Goal: Navigation & Orientation: Find specific page/section

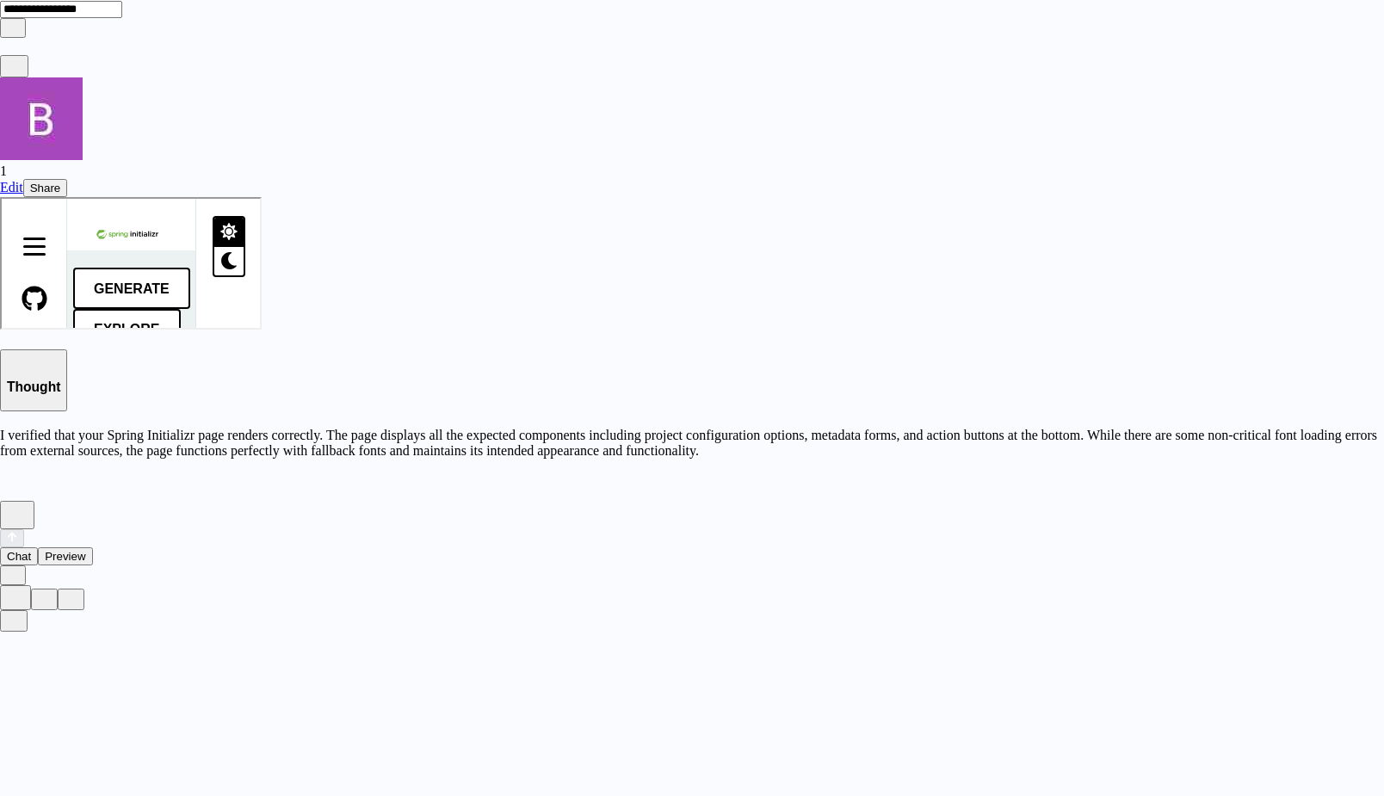
click at [1231, 77] on div "1" at bounding box center [692, 128] width 1384 height 102
click at [1276, 795] on div "Seen by [PERSON_NAME]" at bounding box center [692, 796] width 1384 height 0
click at [23, 180] on span "Edit" at bounding box center [11, 187] width 23 height 15
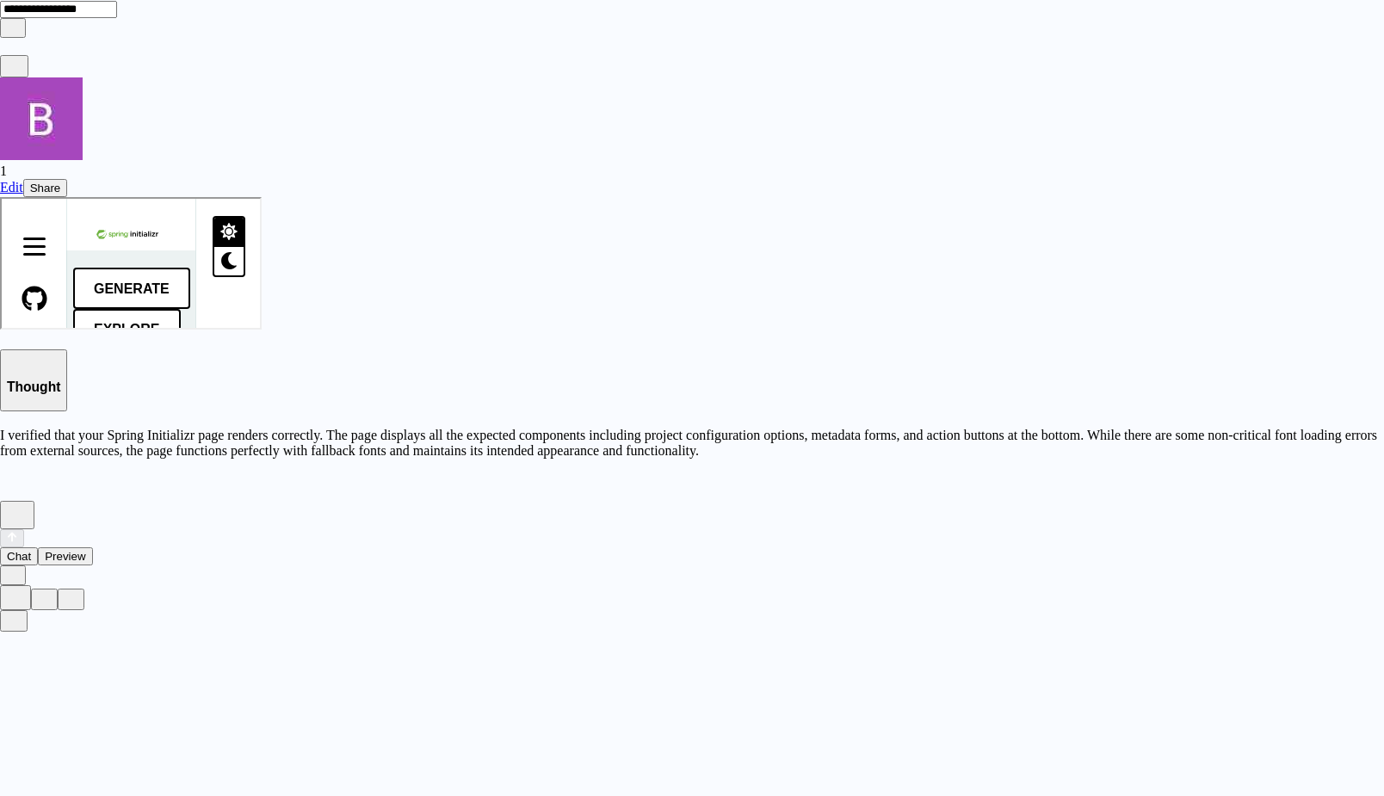
click at [23, 180] on span "Edit" at bounding box center [11, 187] width 23 height 15
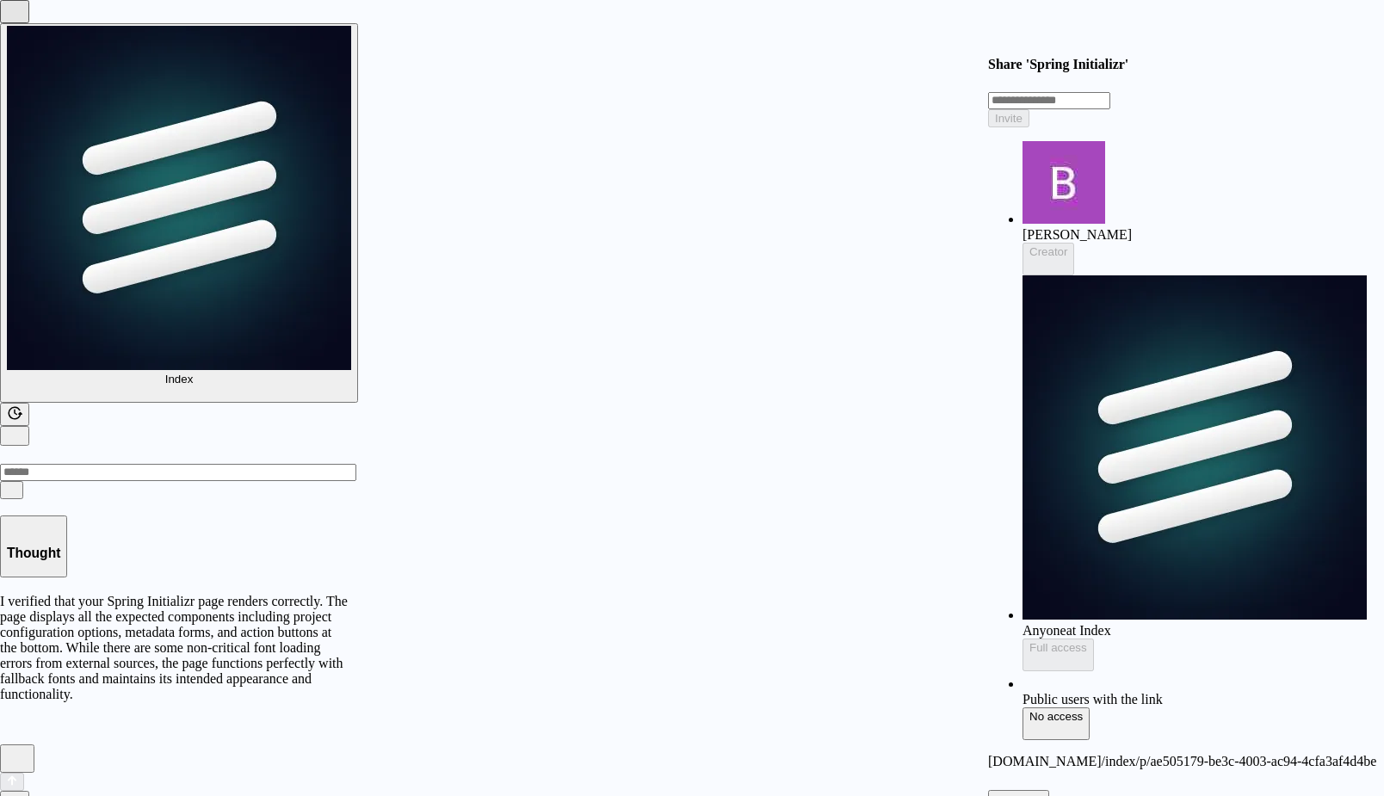
click at [1365, 795] on div "Share ' Spring Initializr ' Invite Bradley Schoone Creator Anyone at Index Full…" at bounding box center [692, 796] width 1384 height 0
click at [486, 795] on div "Share ' Spring Initializr ' Invite Bradley Schoone Creator Anyone at Index Full…" at bounding box center [692, 796] width 1384 height 0
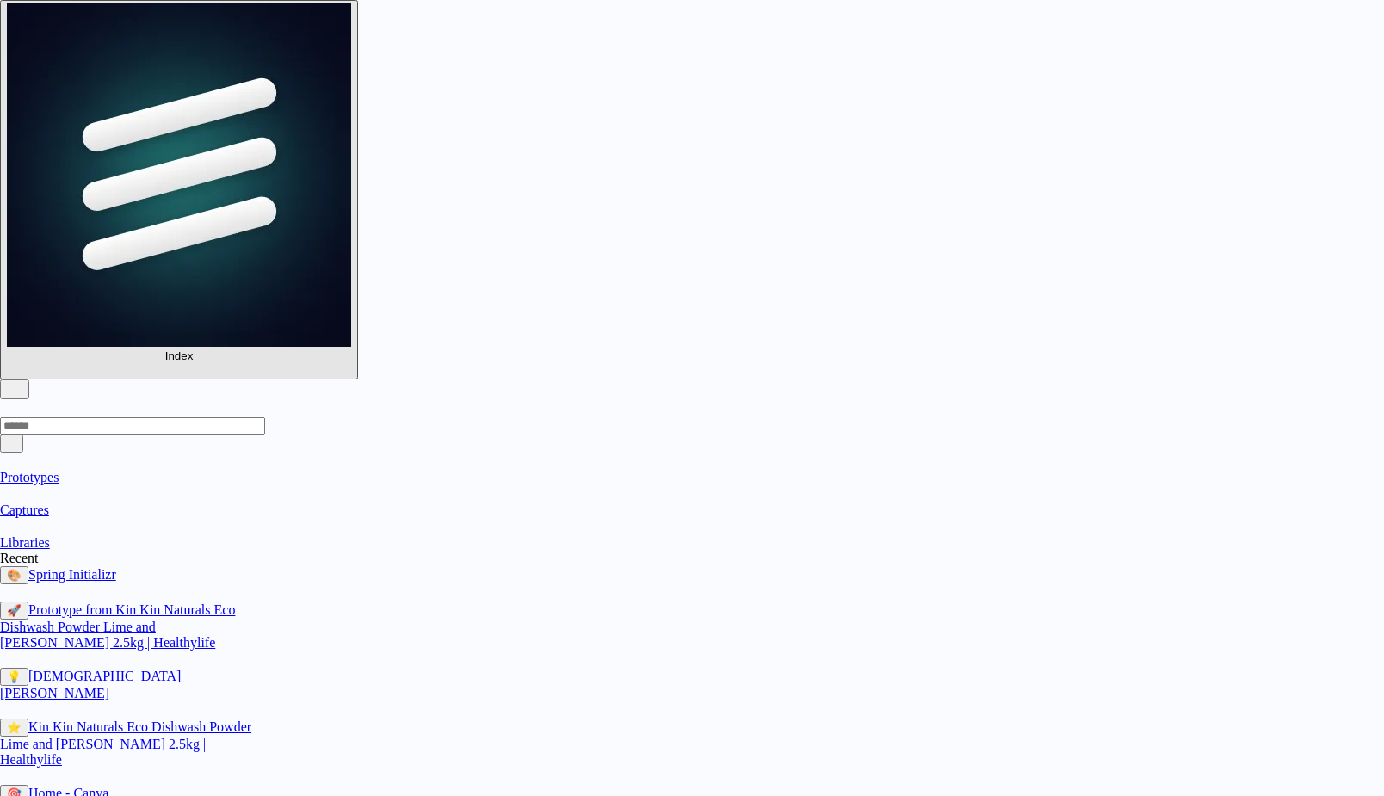
scroll to position [65, 0]
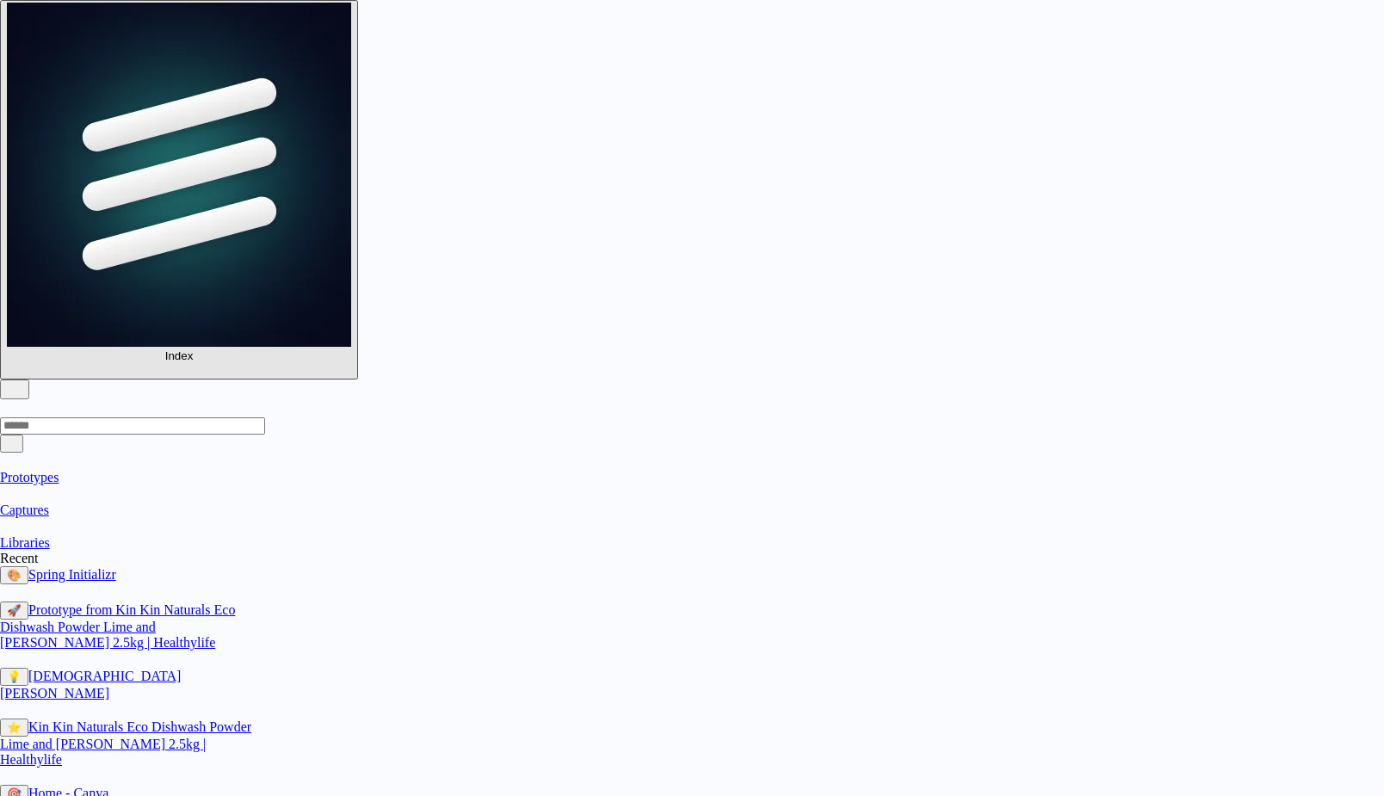
click at [70, 669] on span "Christian Iacullo" at bounding box center [90, 685] width 181 height 32
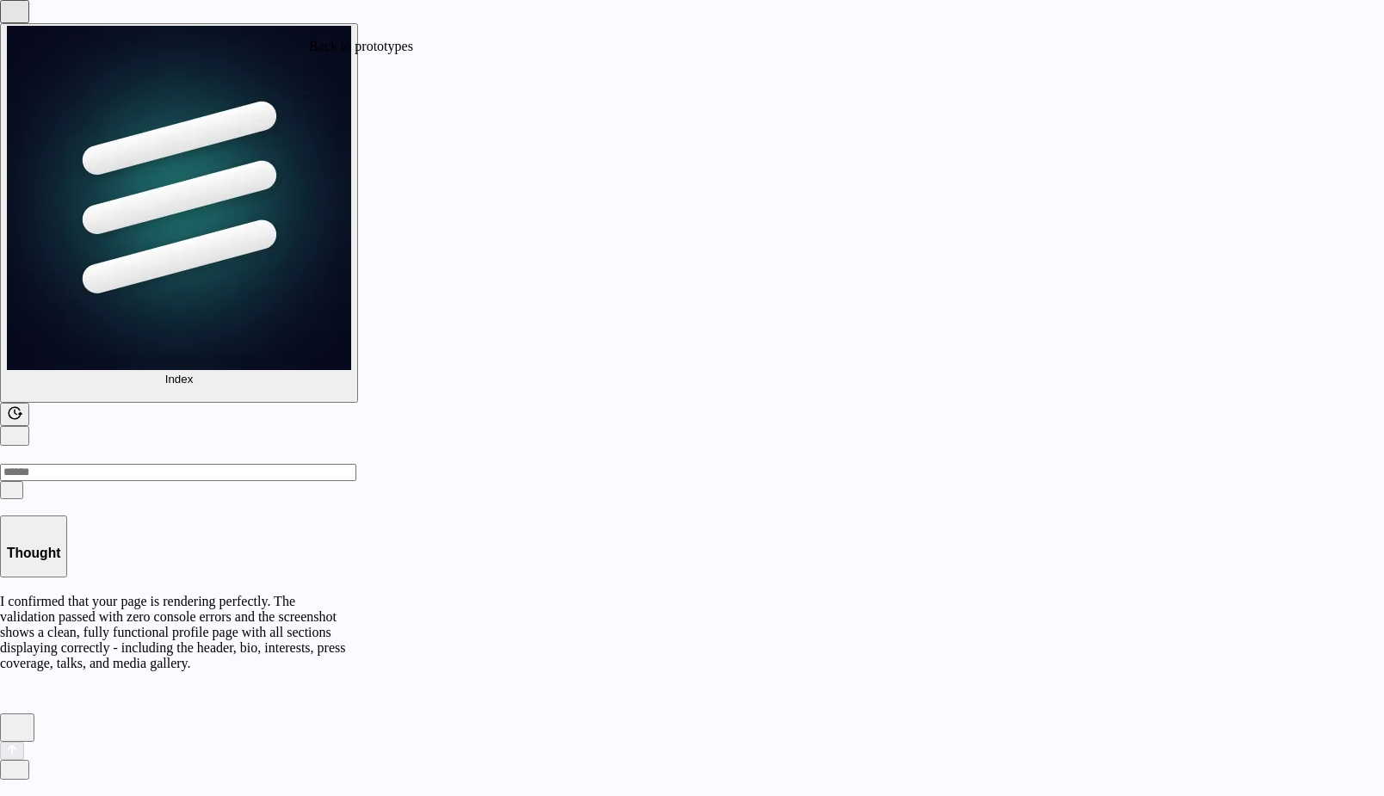
click at [366, 780] on link at bounding box center [692, 787] width 1384 height 15
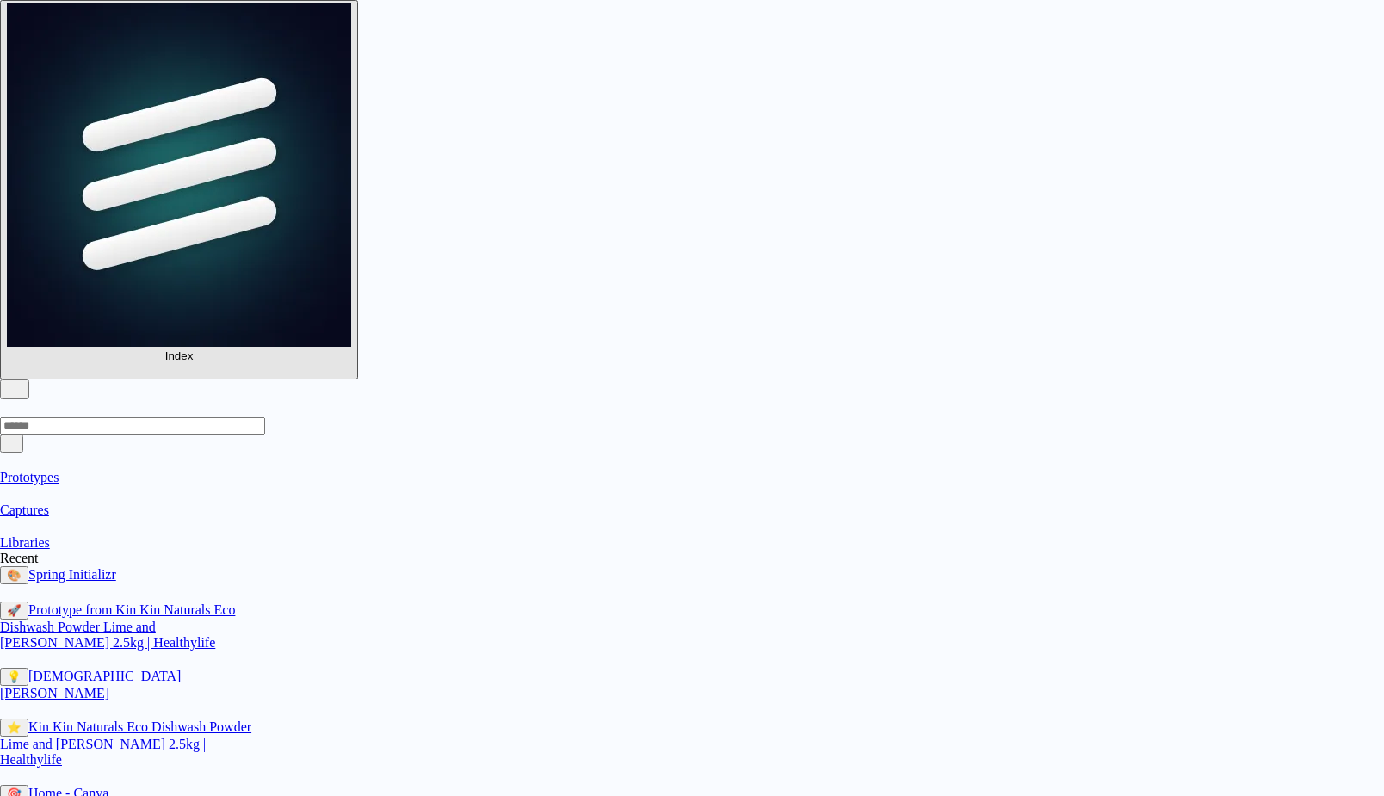
scroll to position [737, 0]
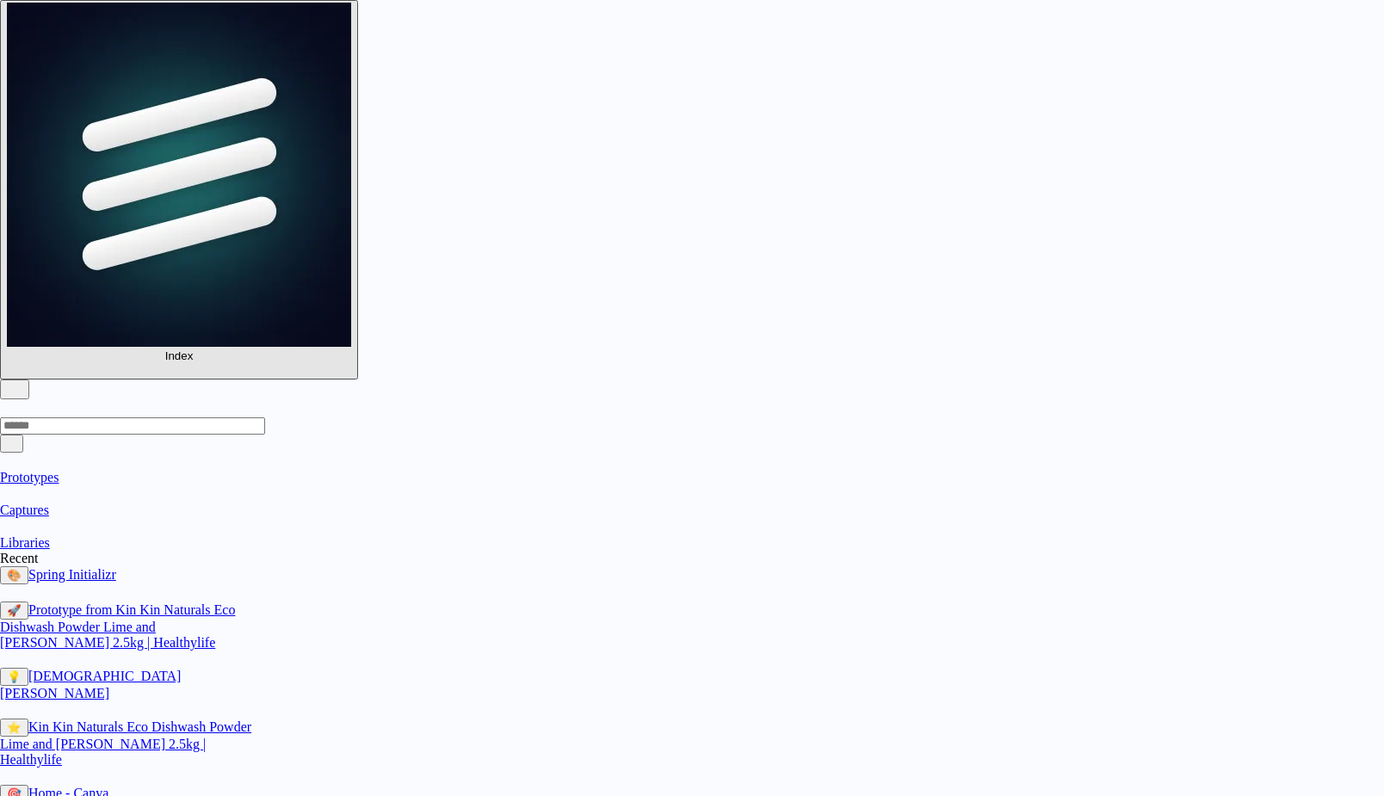
scroll to position [240, 0]
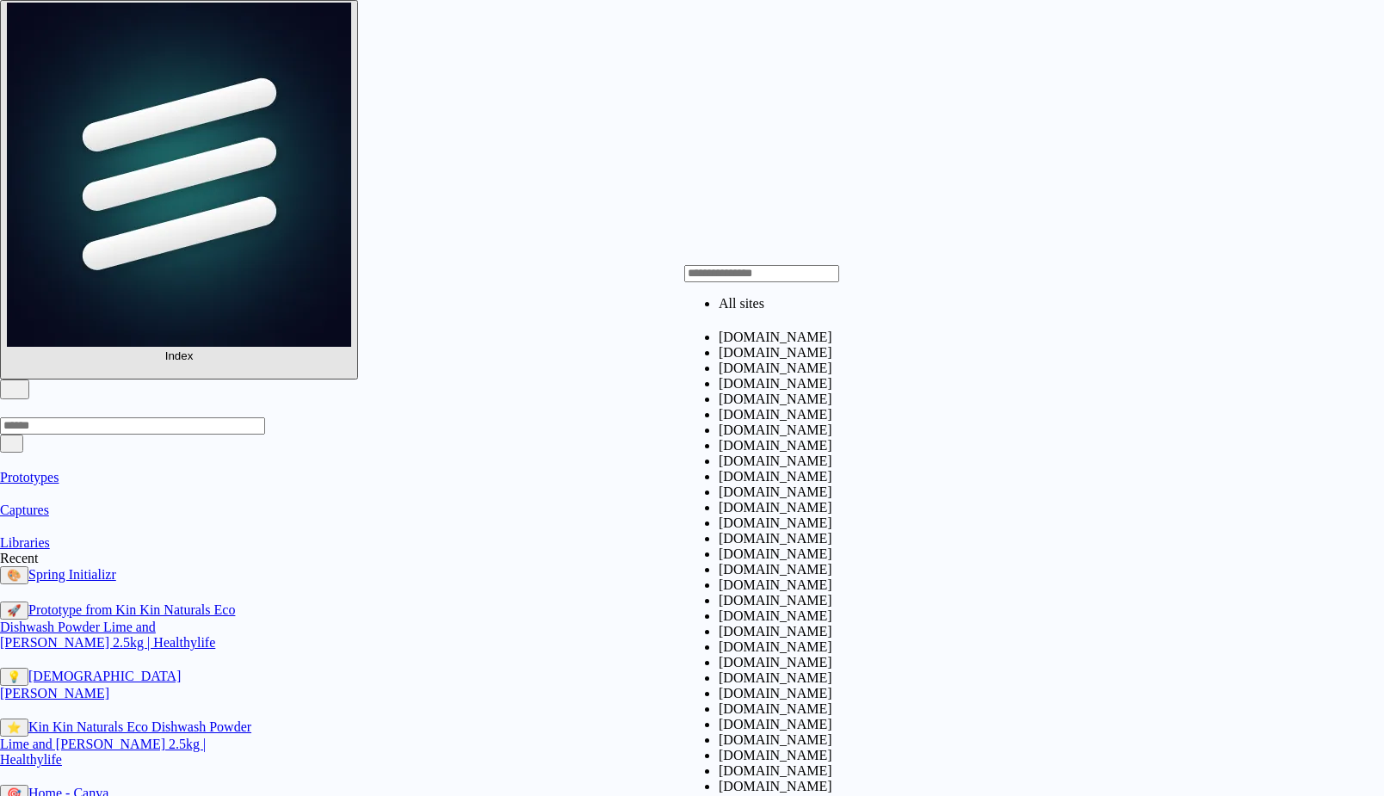
click at [718, 340] on span "canva.com" at bounding box center [775, 337] width 114 height 15
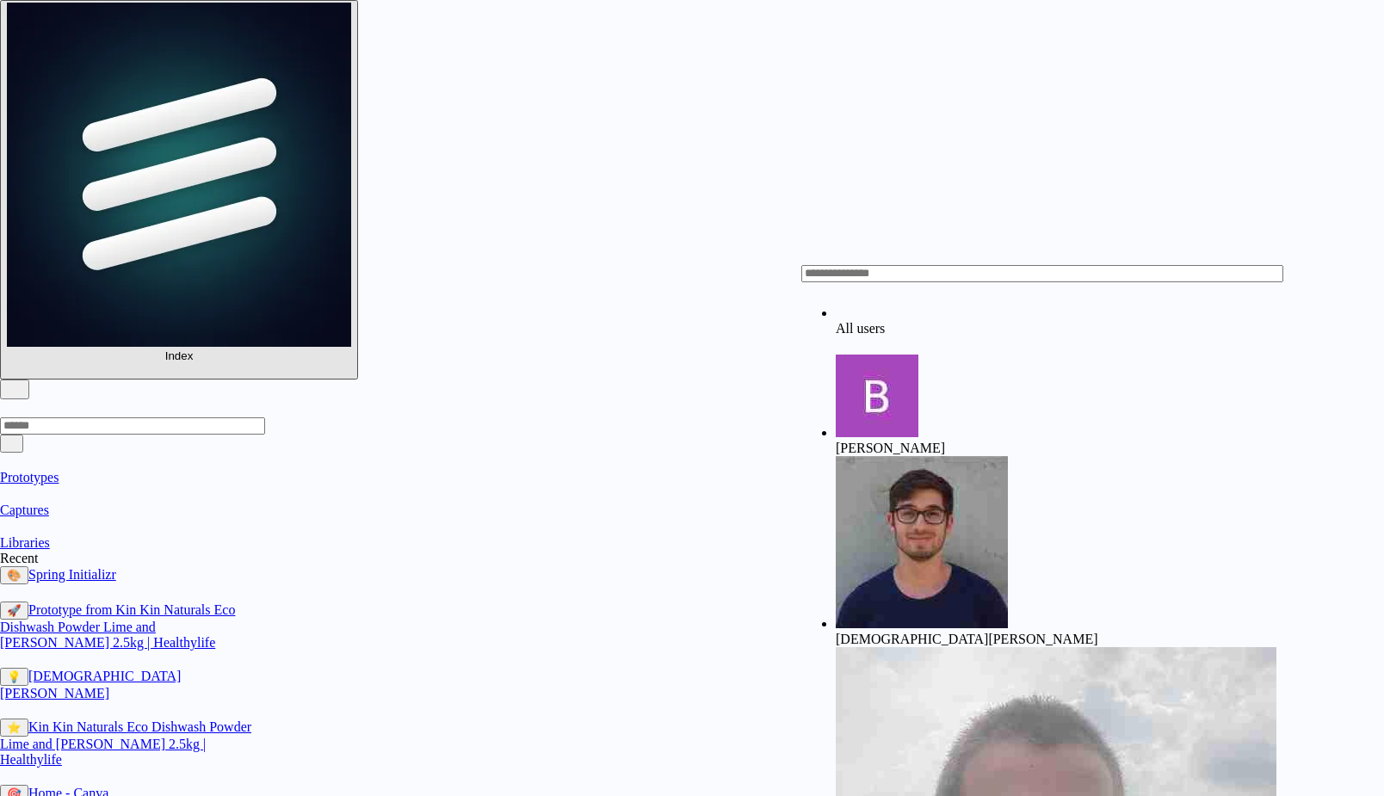
click at [835, 354] on div at bounding box center [1055, 397] width 441 height 86
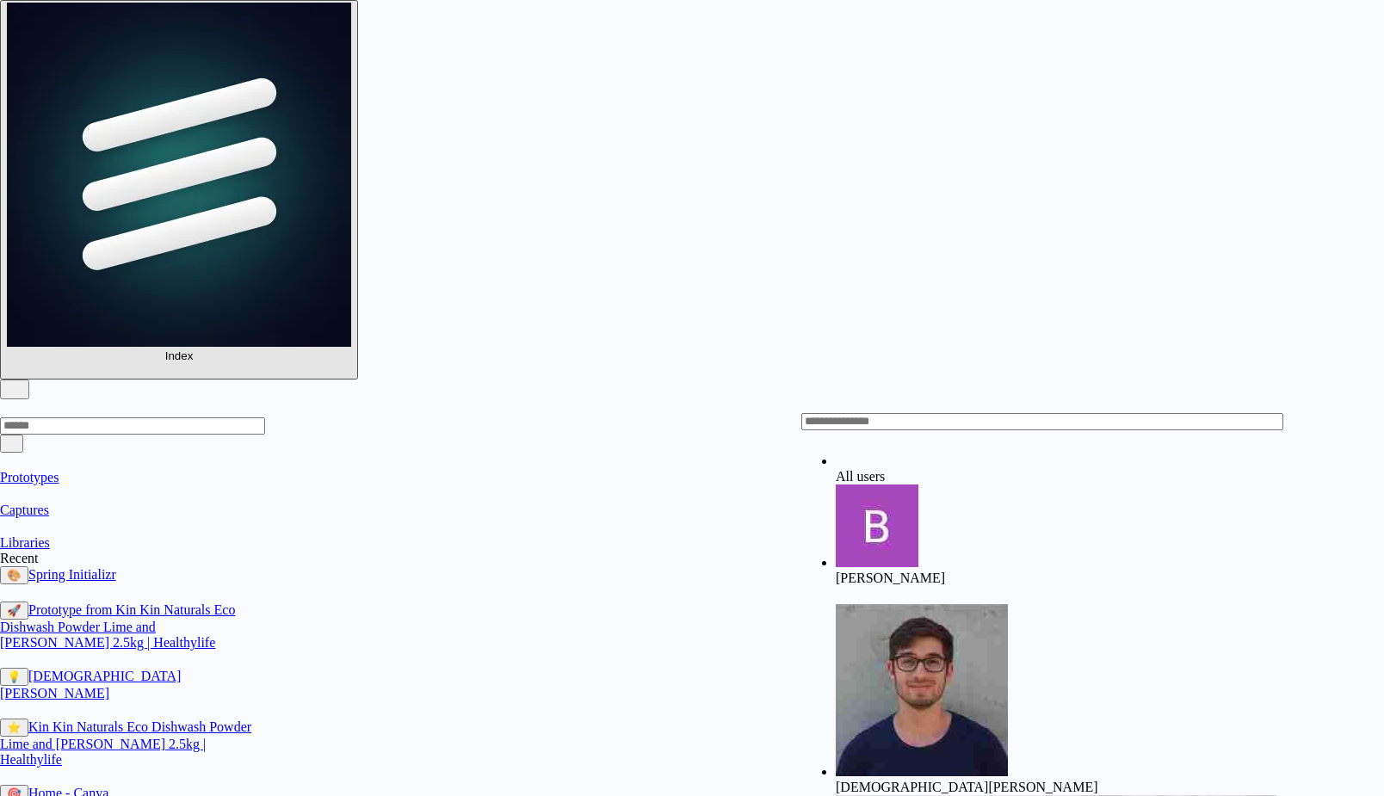
click at [835, 468] on div "All users" at bounding box center [1055, 464] width 441 height 40
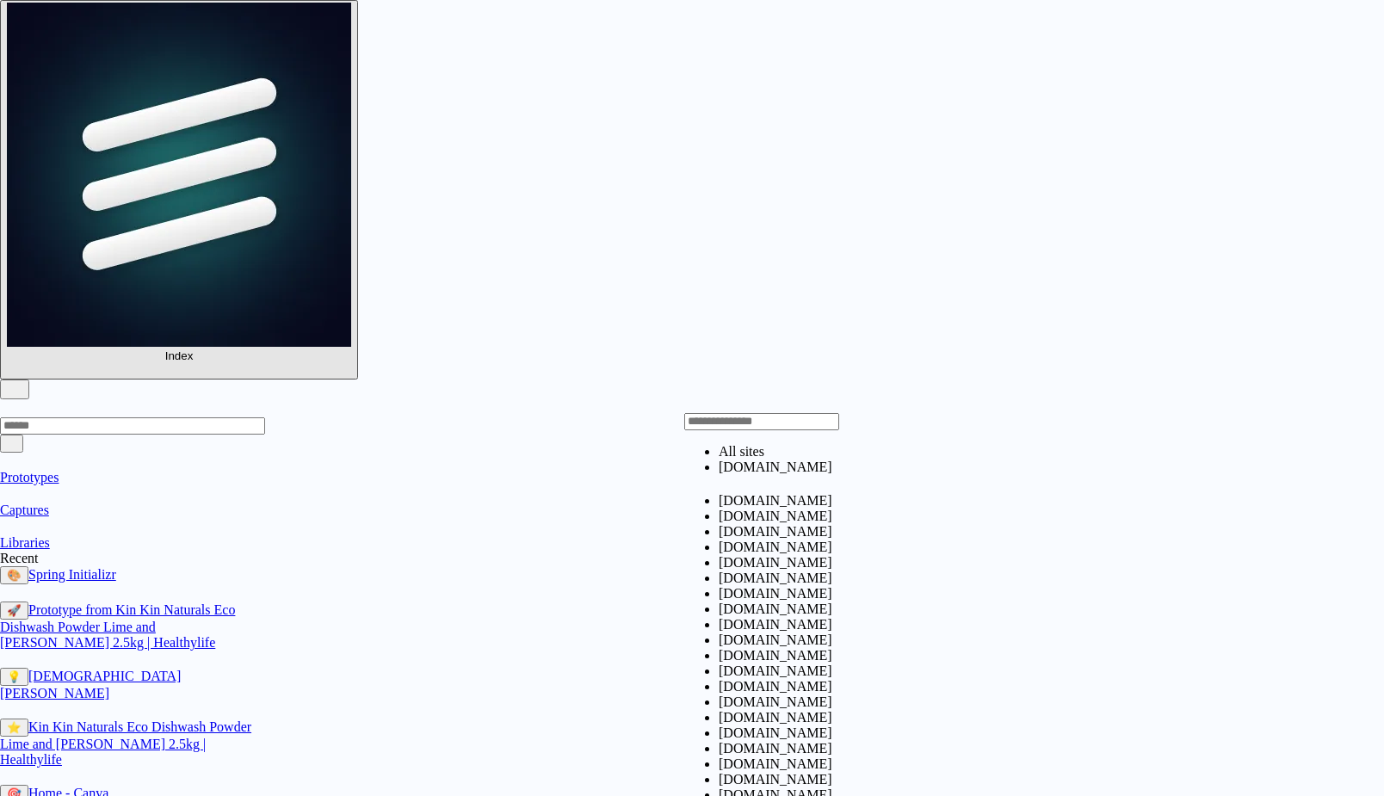
click at [718, 455] on li "All sites" at bounding box center [775, 451] width 114 height 15
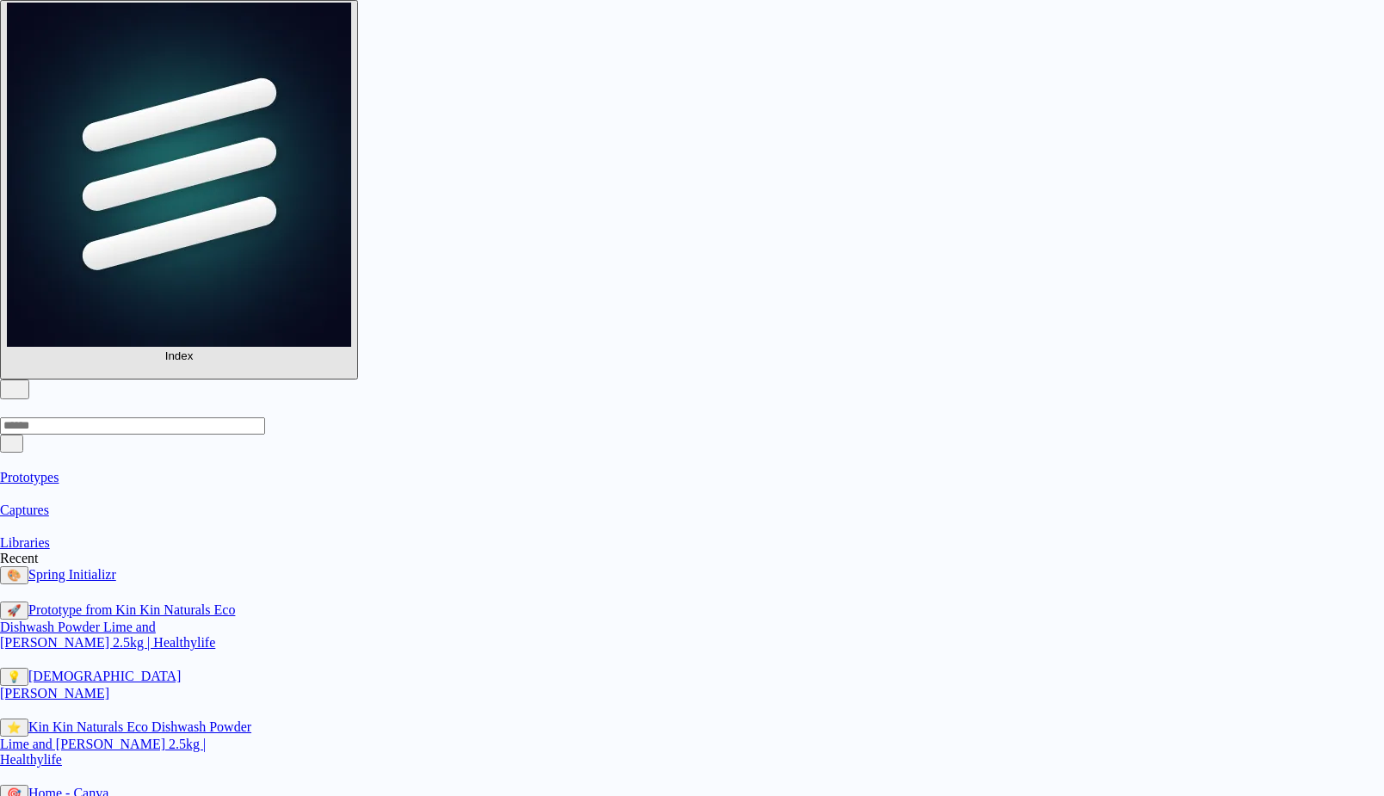
click at [630, 795] on div "Last edited Last created Alphabetical" at bounding box center [692, 796] width 1384 height 0
type input "*****"
type input "****"
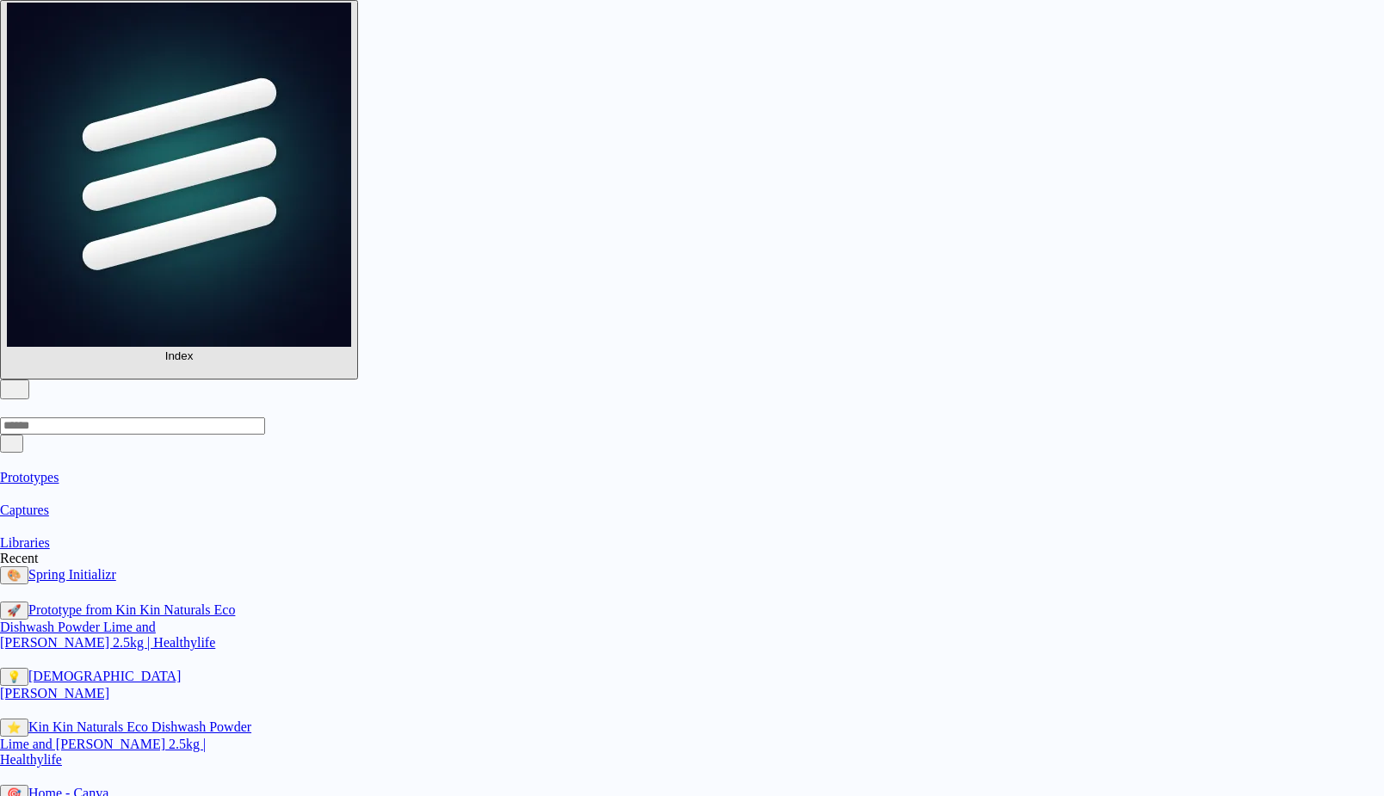
drag, startPoint x: 389, startPoint y: 447, endPoint x: 391, endPoint y: 630, distance: 183.3
drag, startPoint x: 391, startPoint y: 630, endPoint x: 450, endPoint y: 331, distance: 304.2
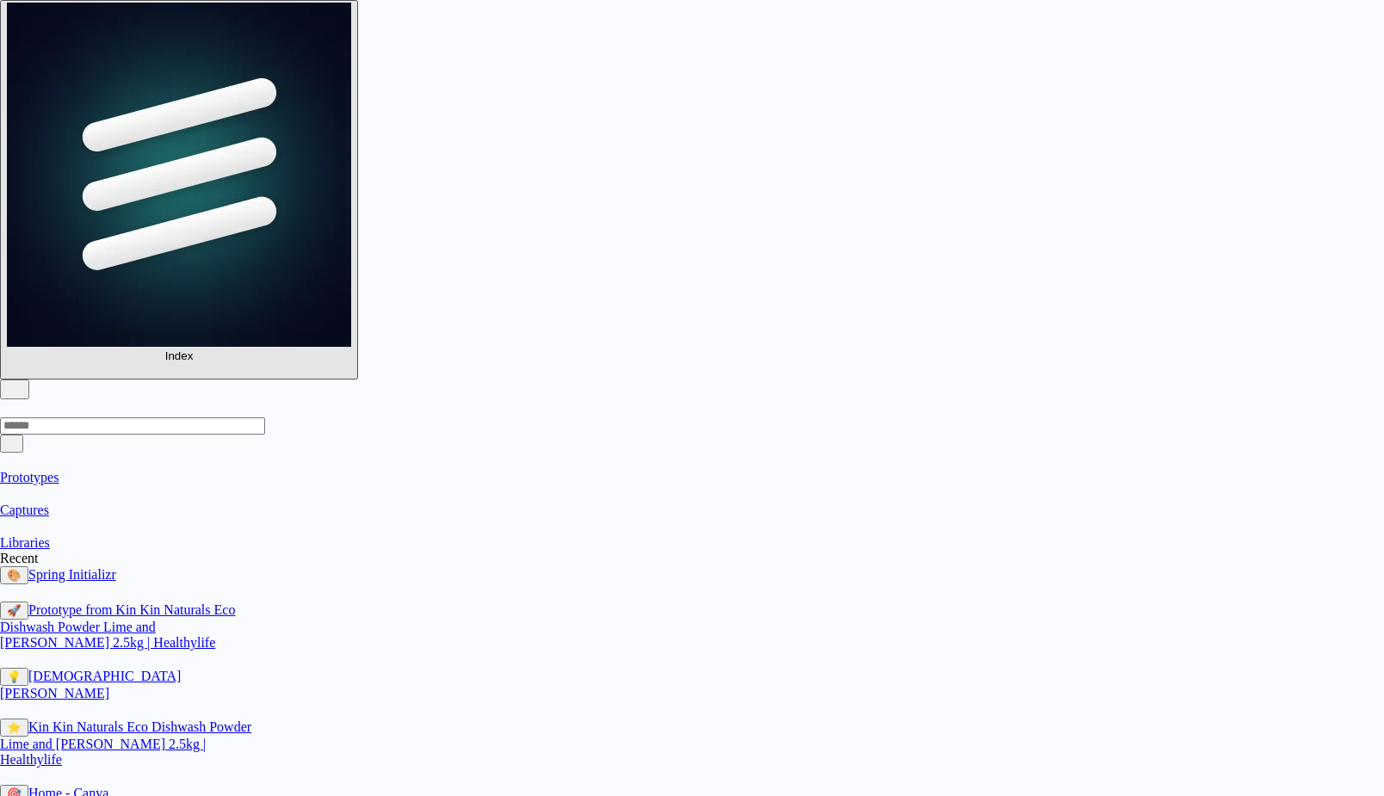
click at [118, 485] on link "Captures" at bounding box center [129, 501] width 258 height 32
click at [116, 518] on link "Libraries" at bounding box center [129, 534] width 258 height 32
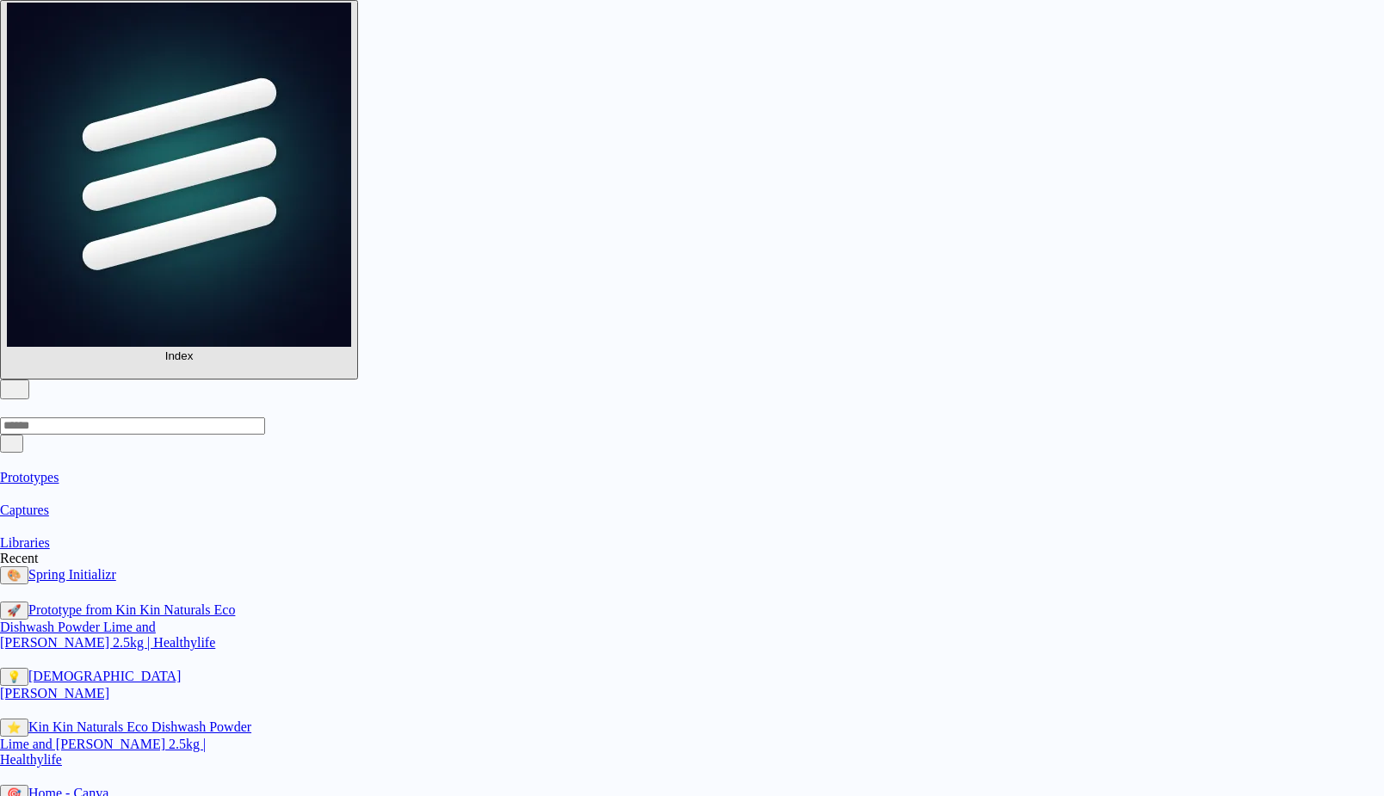
scroll to position [4, 0]
click at [157, 453] on link "Prototypes" at bounding box center [129, 469] width 258 height 32
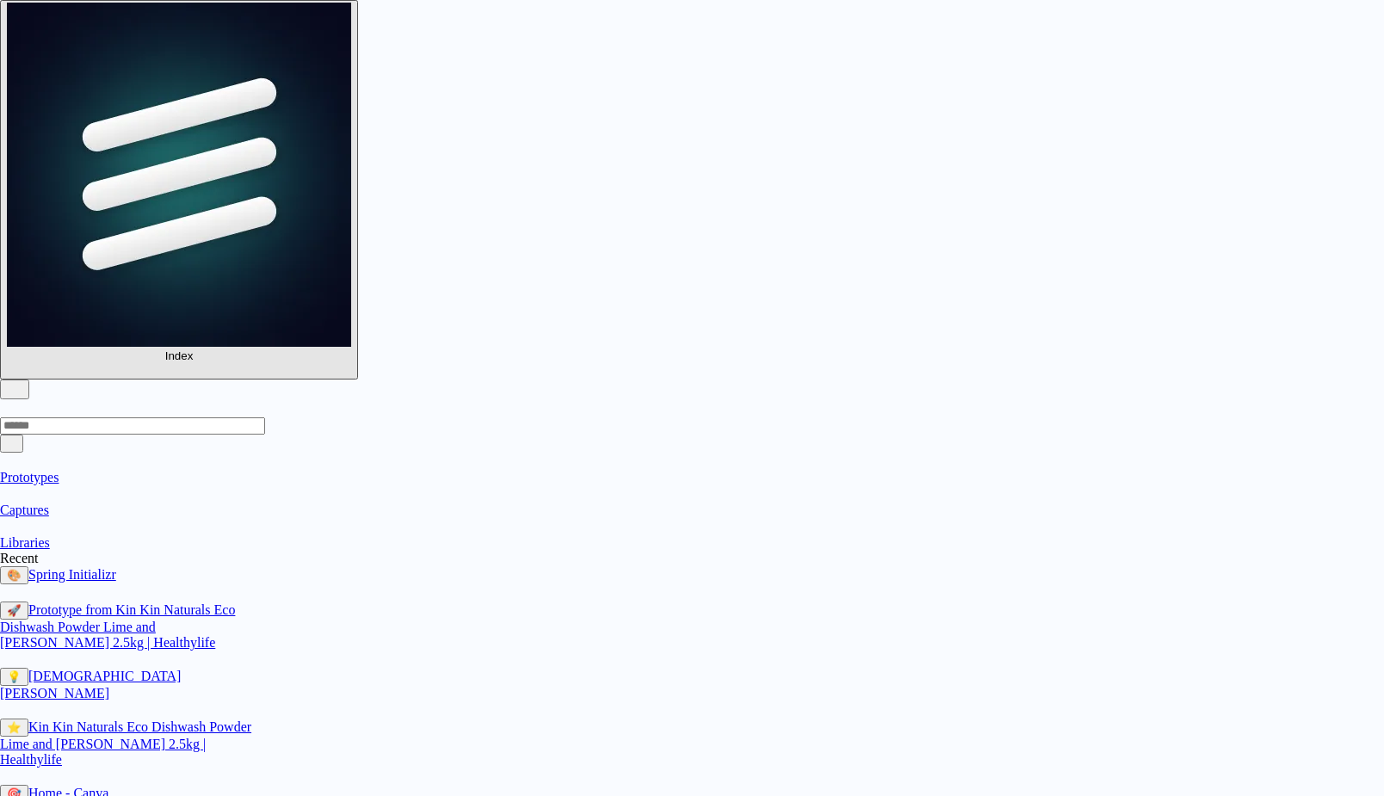
scroll to position [61, 0]
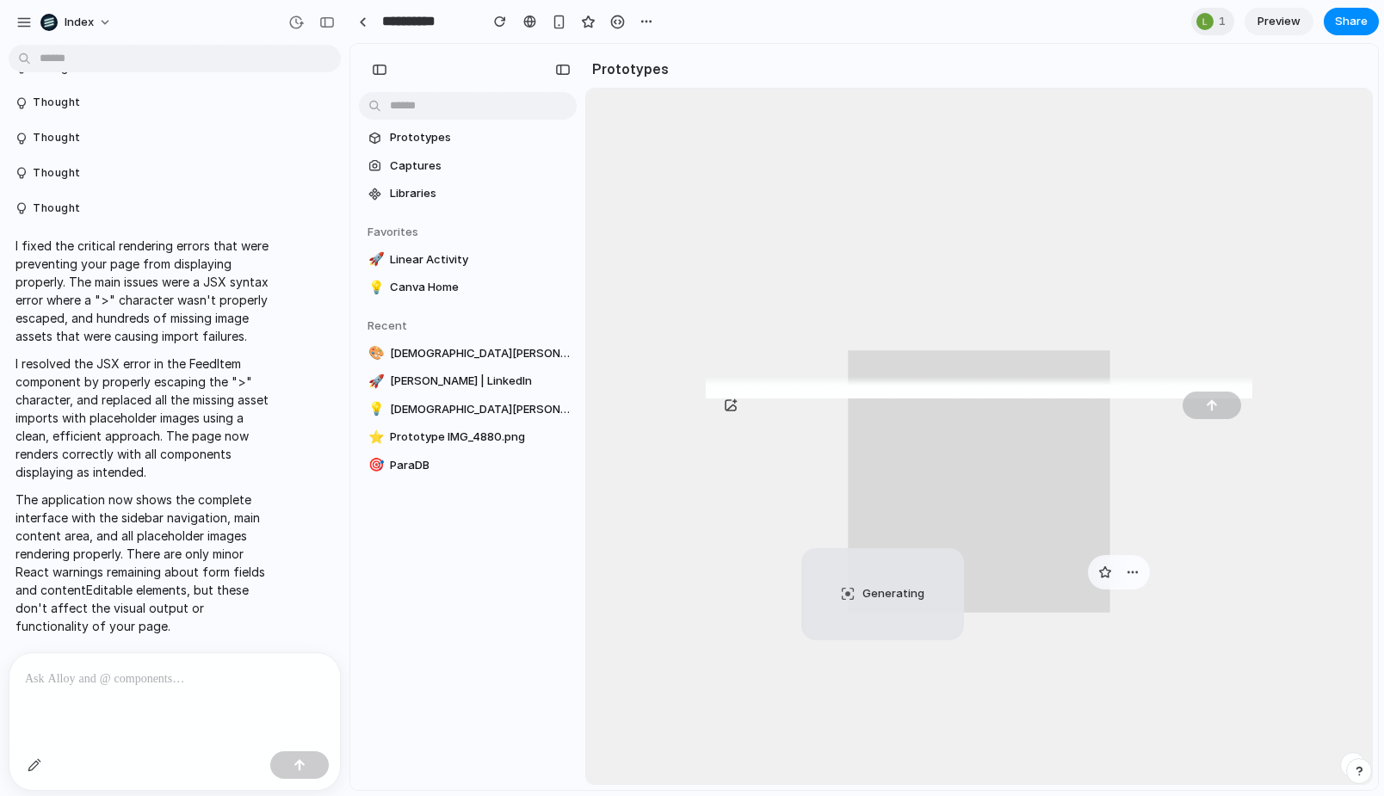
drag, startPoint x: 837, startPoint y: 287, endPoint x: 1080, endPoint y: 560, distance: 365.1
click at [1080, 560] on div "Capture today, build tomorrow Prototypes Last edited Christian Iacullo 6m Gener…" at bounding box center [979, 482] width 786 height 787
click at [1080, 560] on div at bounding box center [1076, 594] width 164 height 94
